Goal: Book appointment/travel/reservation

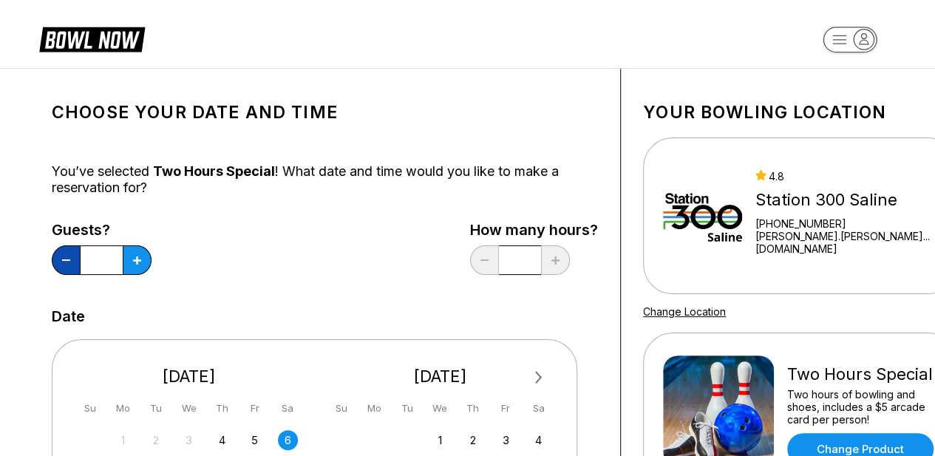
click at [69, 271] on button at bounding box center [66, 260] width 29 height 30
type input "*"
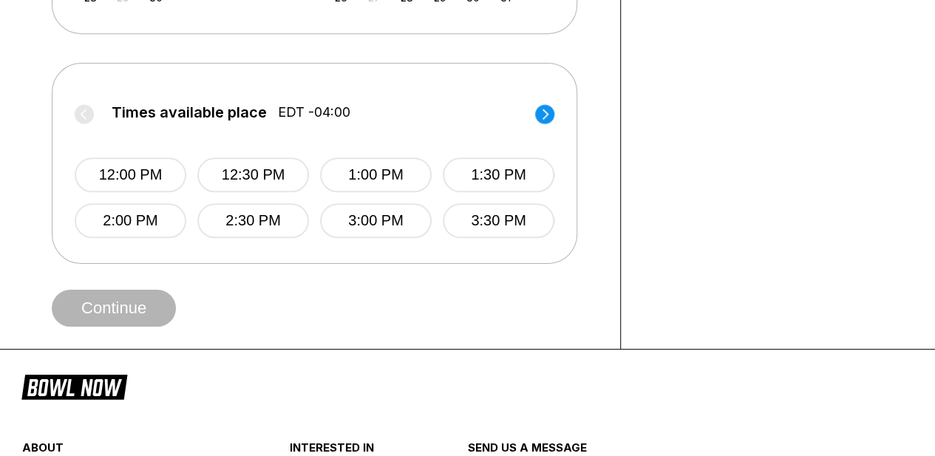
scroll to position [556, 0]
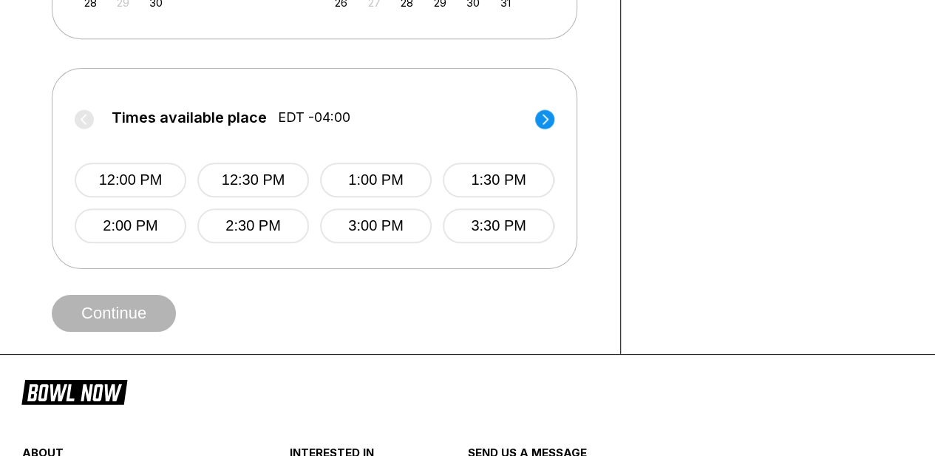
click at [550, 119] on circle at bounding box center [544, 118] width 19 height 19
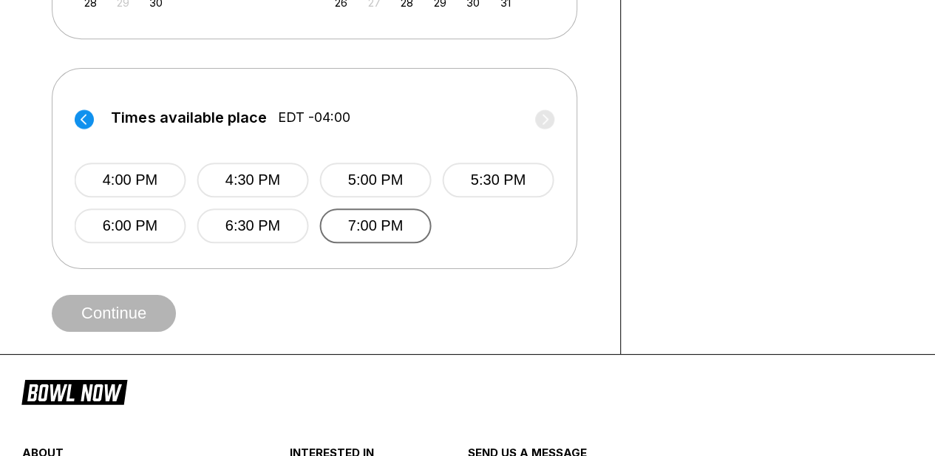
click at [399, 233] on button "7:00 PM" at bounding box center [375, 225] width 112 height 35
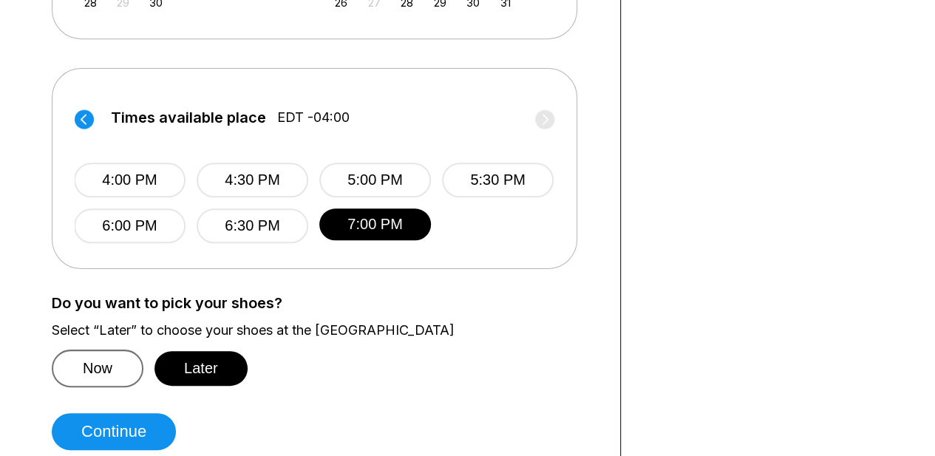
scroll to position [748, 0]
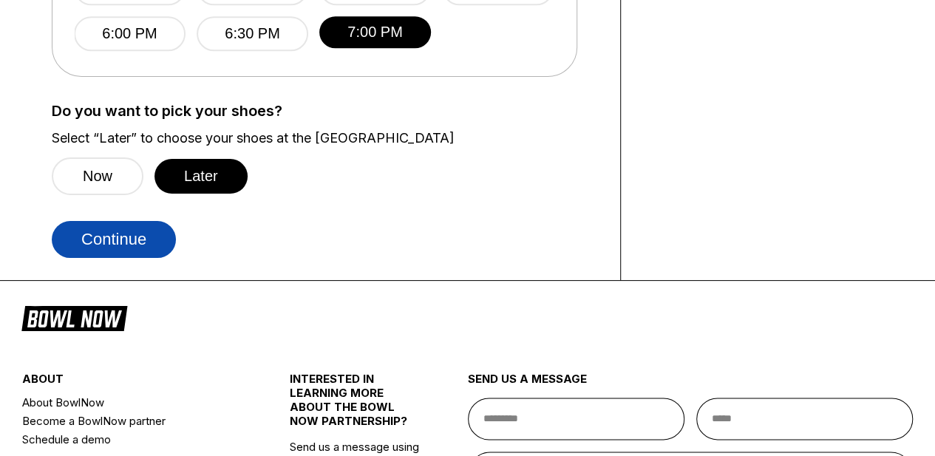
click at [135, 243] on button "Continue" at bounding box center [114, 239] width 124 height 37
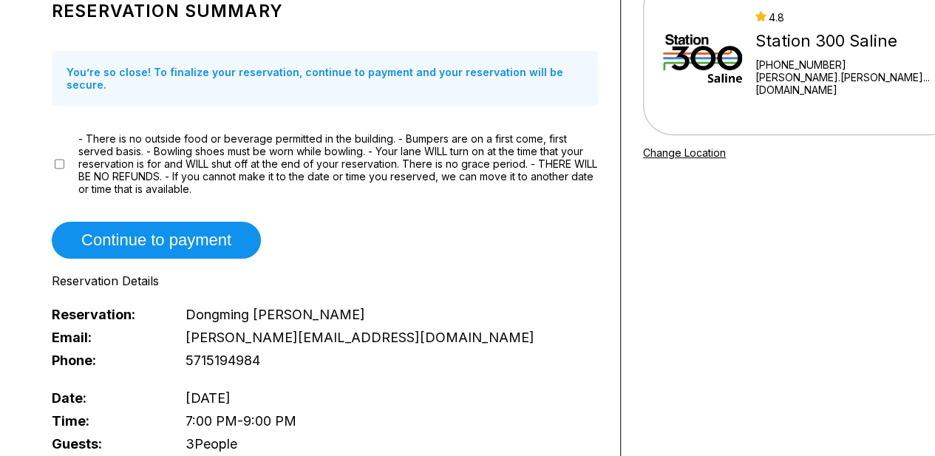
scroll to position [154, 0]
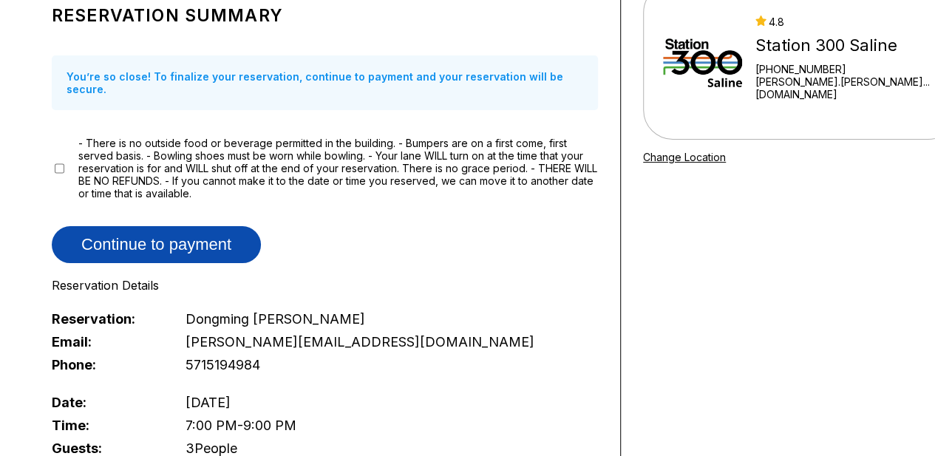
click at [149, 228] on button "Continue to payment" at bounding box center [156, 244] width 209 height 37
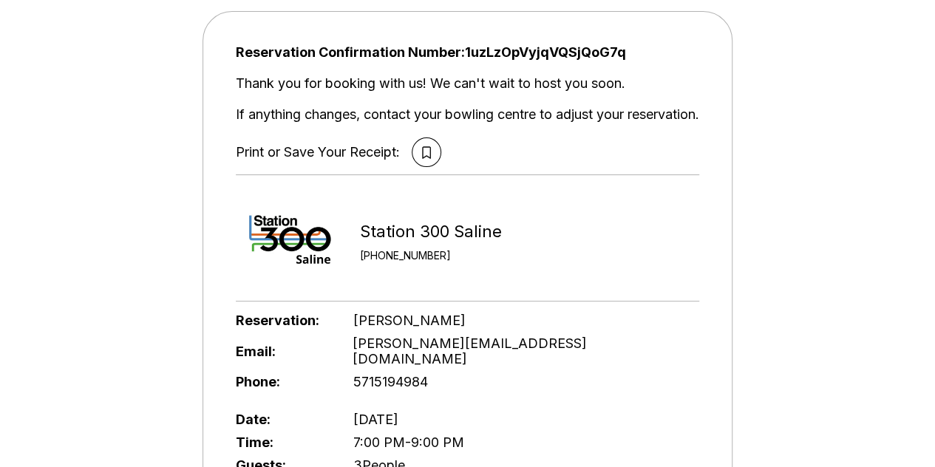
scroll to position [86, 0]
